Goal: Task Accomplishment & Management: Use online tool/utility

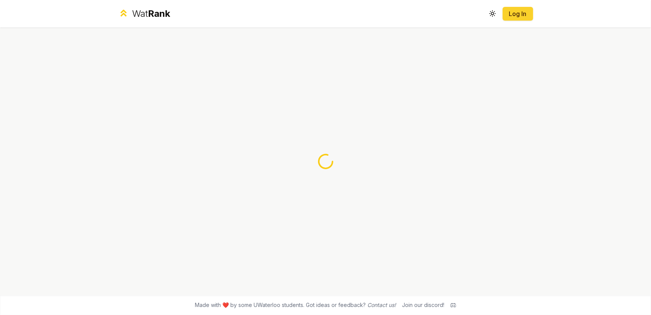
click at [508, 17] on button "Log In" at bounding box center [518, 14] width 31 height 14
click at [153, 3] on div "Wat Rank Toggle theme Log In" at bounding box center [325, 13] width 439 height 27
click at [159, 15] on span "Rank" at bounding box center [159, 13] width 22 height 11
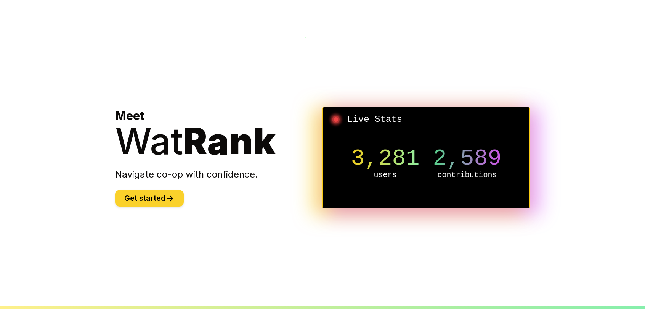
click at [177, 195] on button "Get started" at bounding box center [149, 198] width 69 height 17
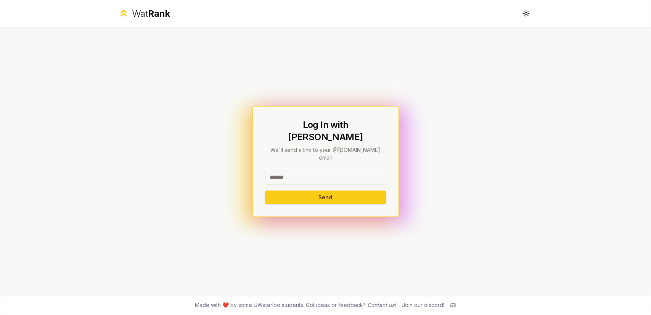
click at [286, 170] on input at bounding box center [325, 177] width 121 height 14
type input "*"
type input "******"
click at [333, 190] on button "Send" at bounding box center [325, 197] width 121 height 14
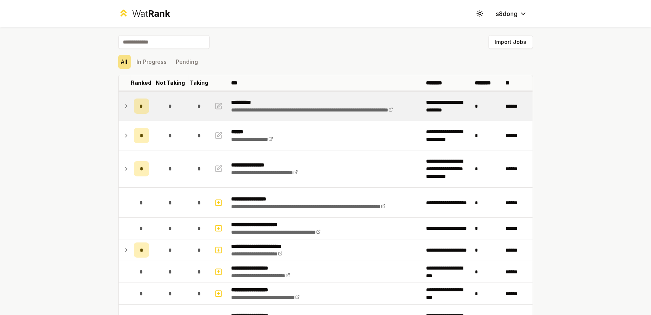
click at [123, 105] on icon at bounding box center [126, 105] width 6 height 9
click at [124, 107] on icon at bounding box center [126, 105] width 6 height 9
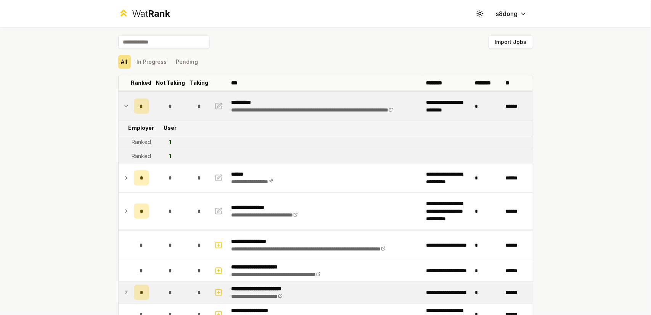
click at [131, 298] on td "*" at bounding box center [141, 291] width 21 height 21
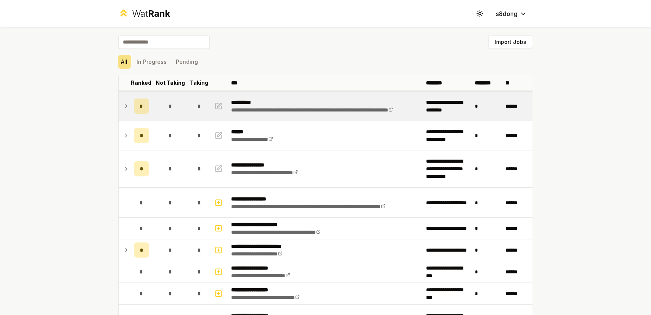
click at [124, 103] on icon at bounding box center [126, 105] width 6 height 9
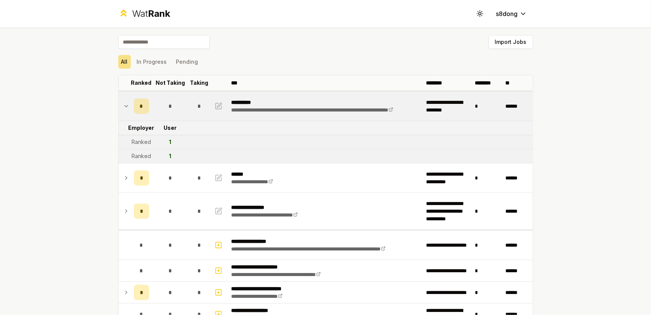
click at [139, 158] on div "Ranked" at bounding box center [141, 156] width 19 height 8
drag, startPoint x: 166, startPoint y: 153, endPoint x: 178, endPoint y: 155, distance: 12.4
click at [179, 155] on td "1" at bounding box center [170, 156] width 37 height 14
click at [178, 155] on td "1" at bounding box center [170, 156] width 37 height 14
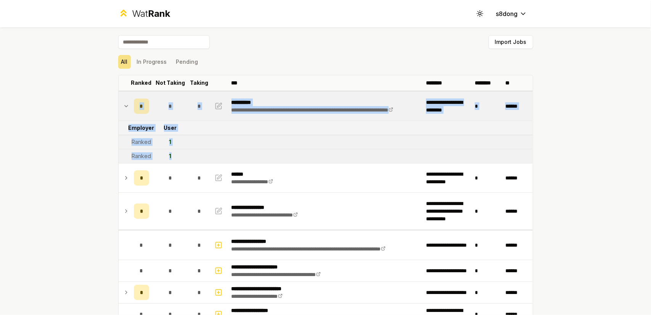
drag, startPoint x: 176, startPoint y: 154, endPoint x: 114, endPoint y: 162, distance: 61.9
click at [124, 159] on td at bounding box center [125, 156] width 12 height 14
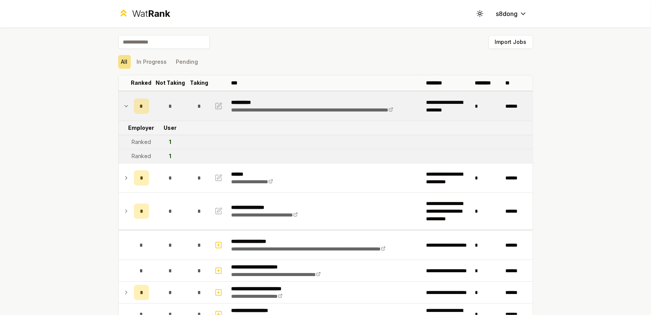
click at [132, 157] on div "Ranked" at bounding box center [141, 156] width 19 height 8
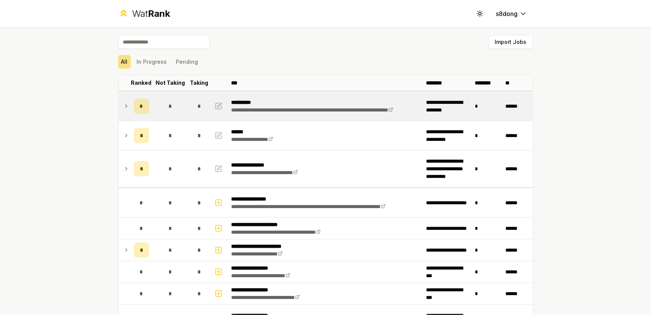
click at [124, 100] on td at bounding box center [125, 106] width 12 height 29
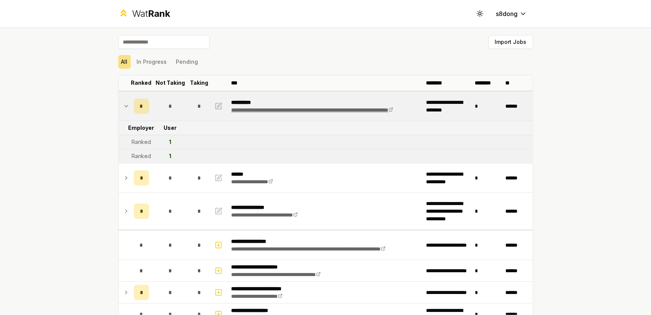
click at [268, 107] on link "**********" at bounding box center [312, 109] width 162 height 5
